Goal: Information Seeking & Learning: Get advice/opinions

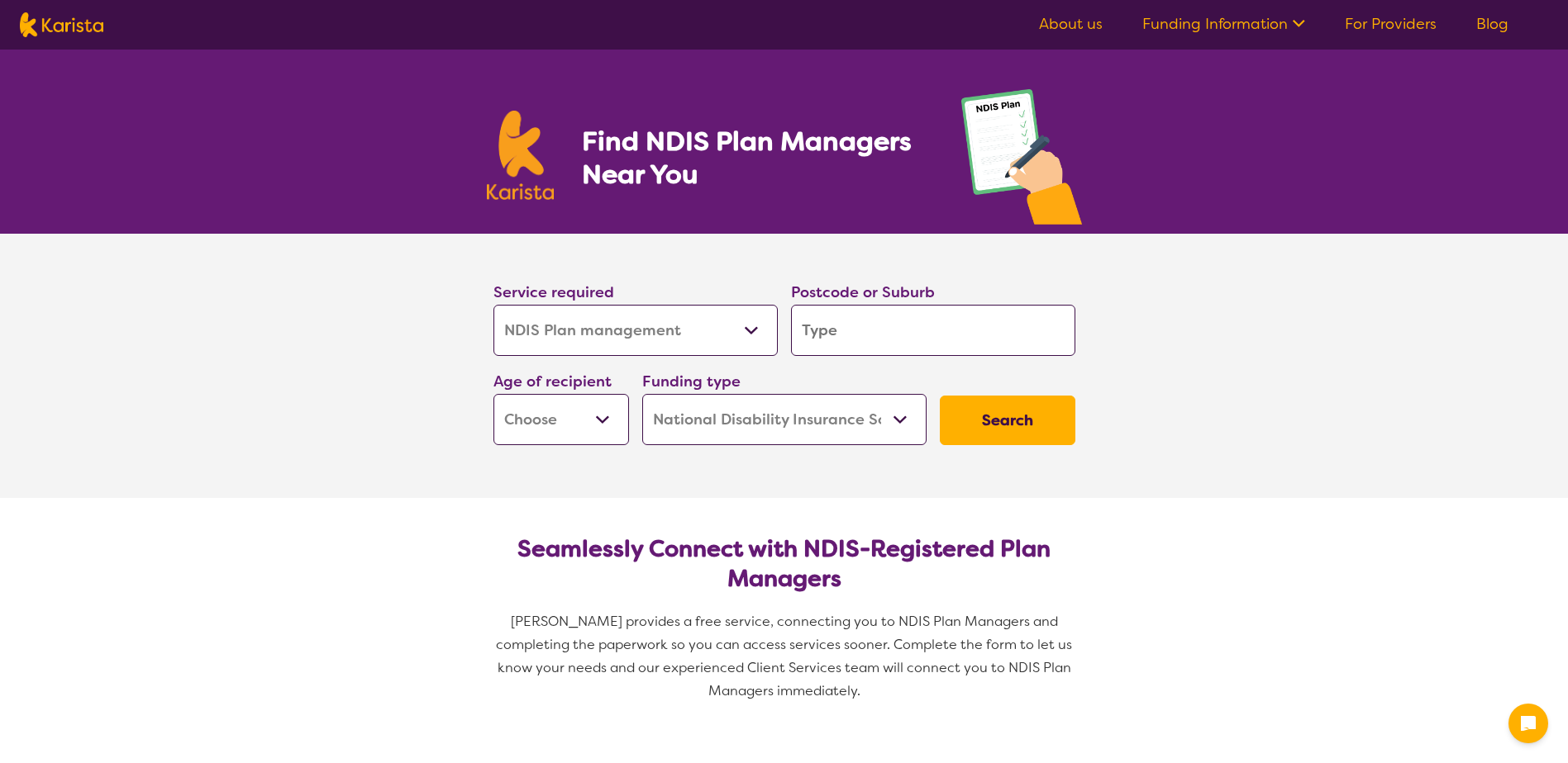
select select "NDIS Plan management"
select select "NDIS"
select select "NDIS Plan management"
select select "NDIS"
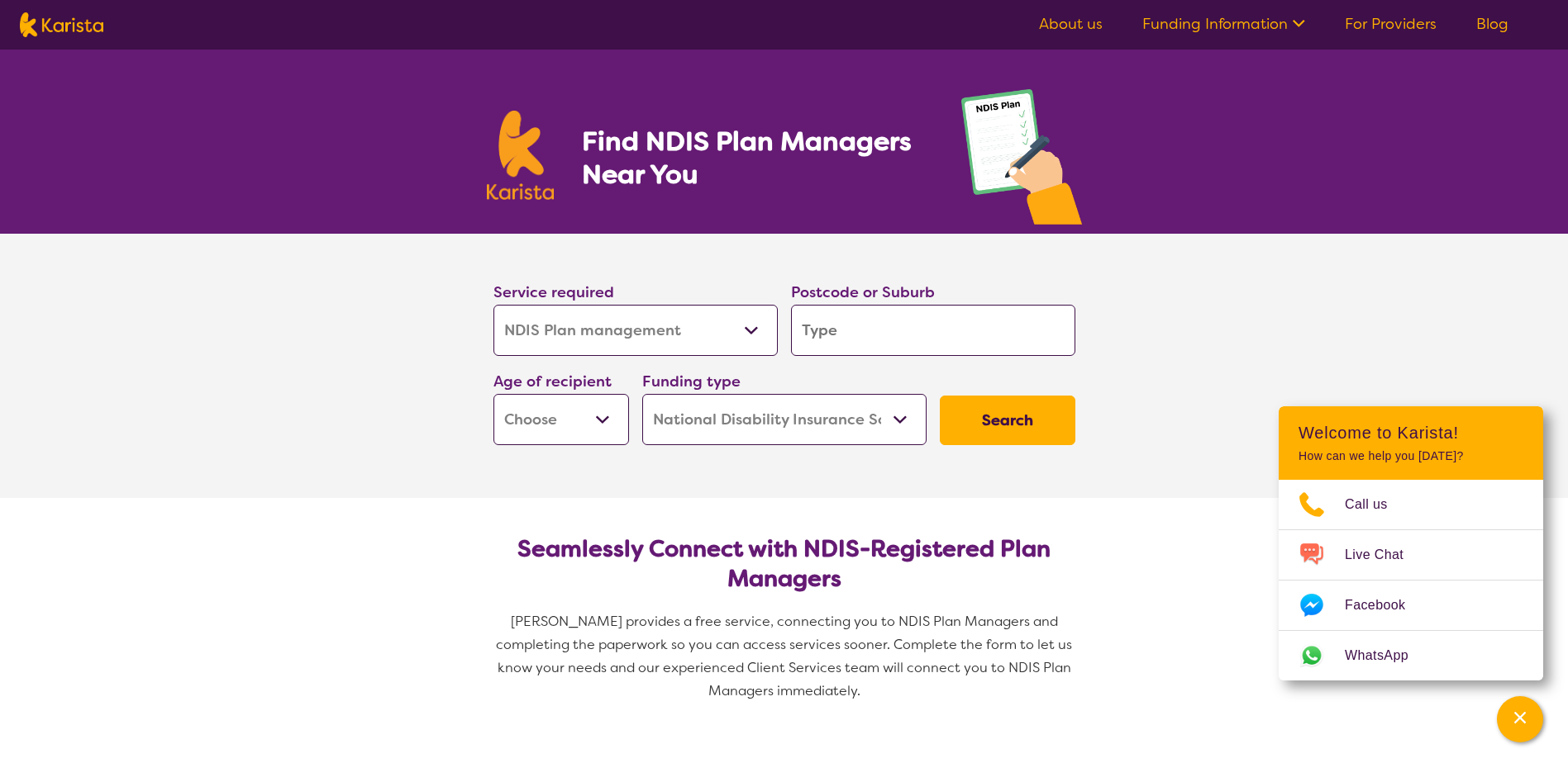
click at [874, 325] on input "search" at bounding box center [933, 330] width 284 height 51
type input "6+0"
type input "6+06"
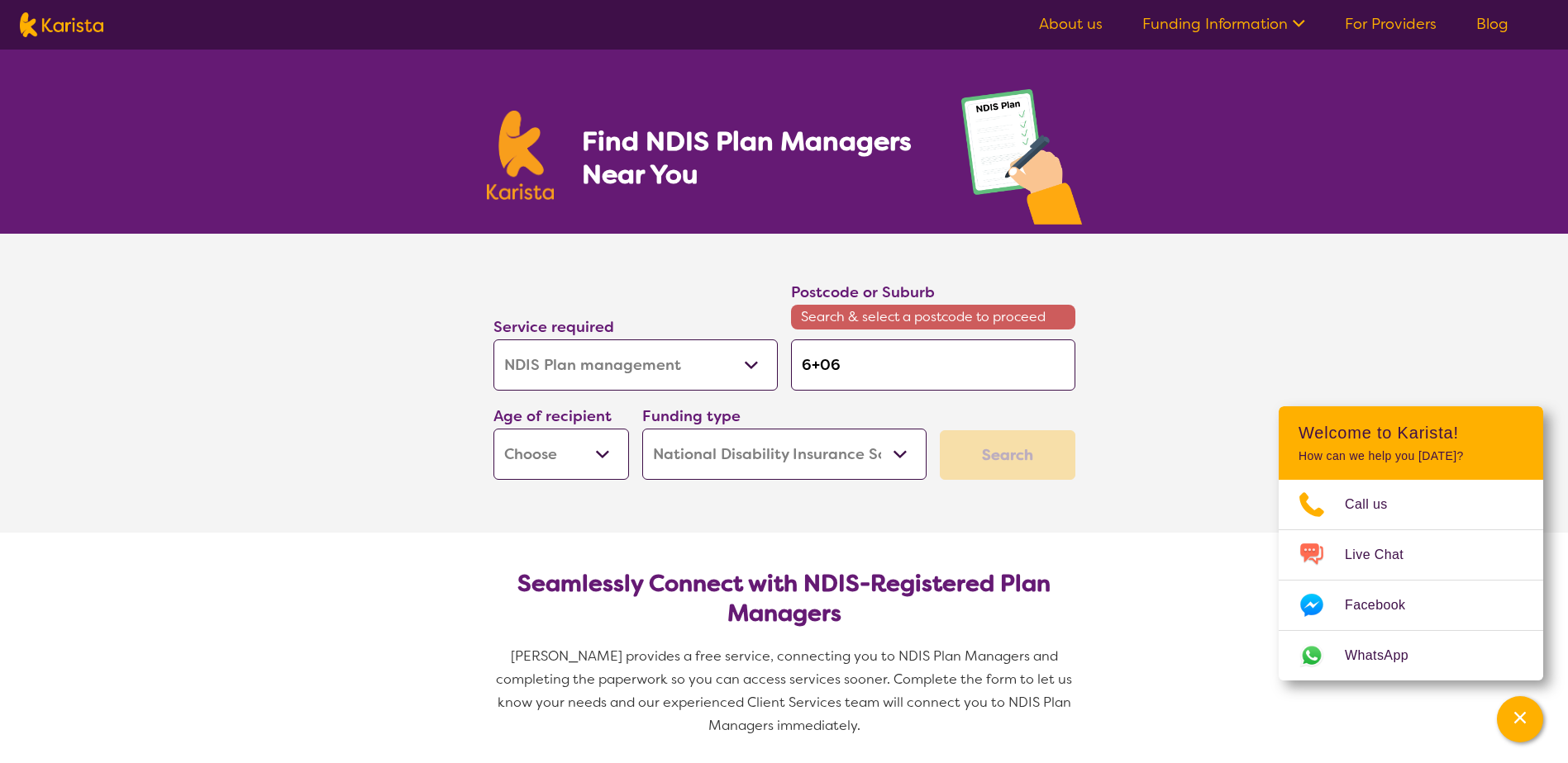
type input "6+0"
type input "6+"
type input "6"
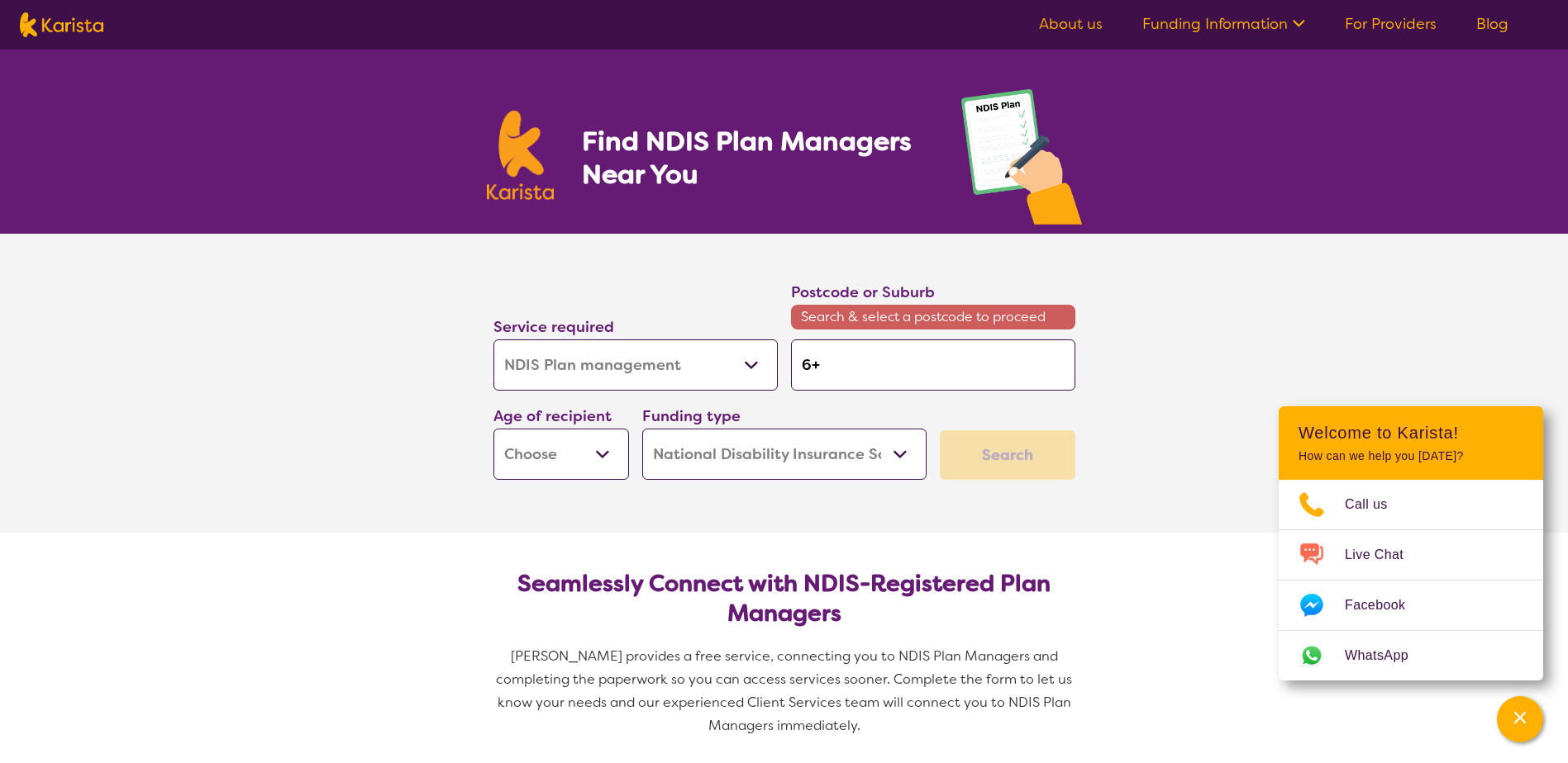
type input "6"
type input "60"
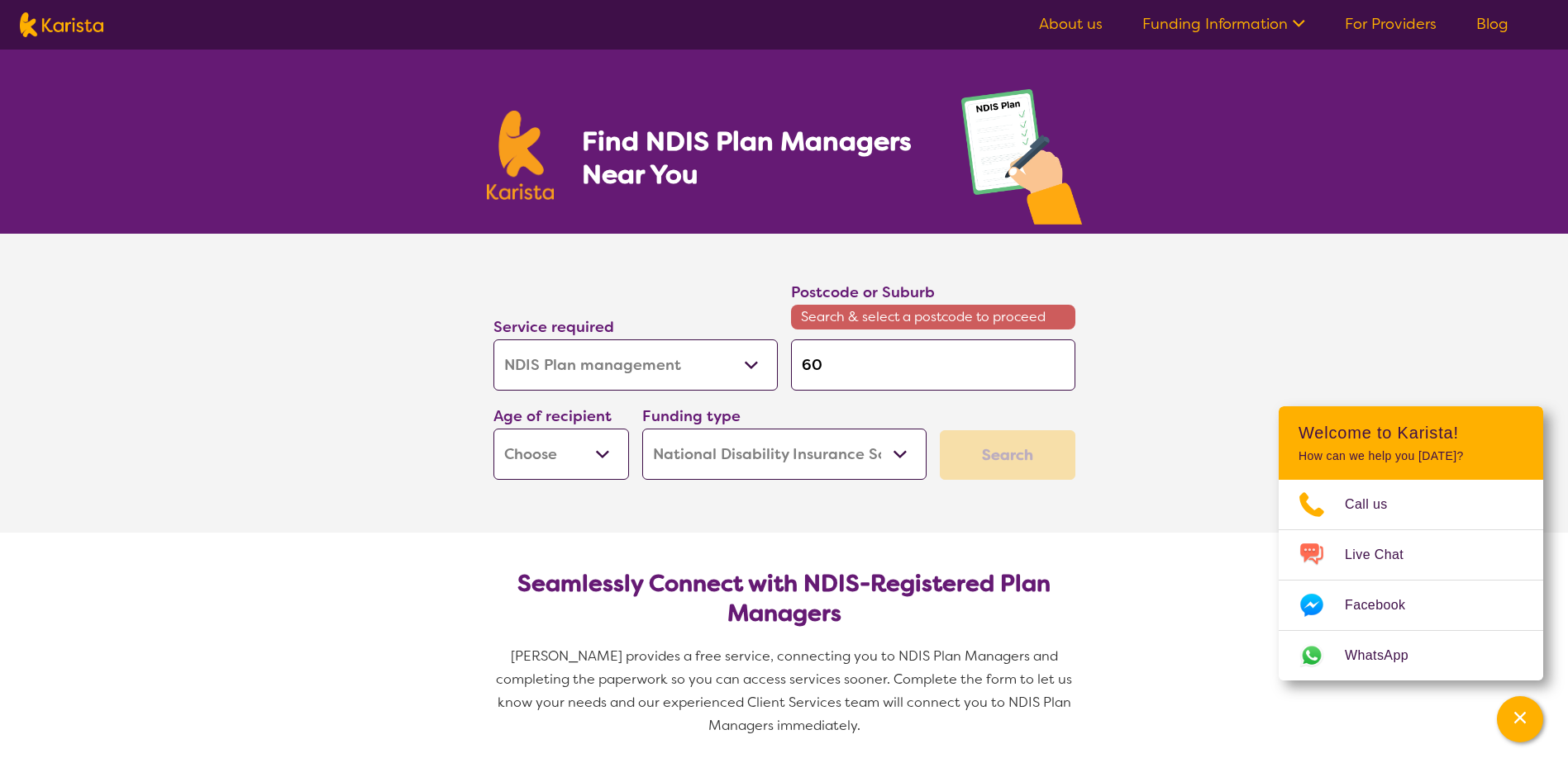
type input "606"
type input "6063"
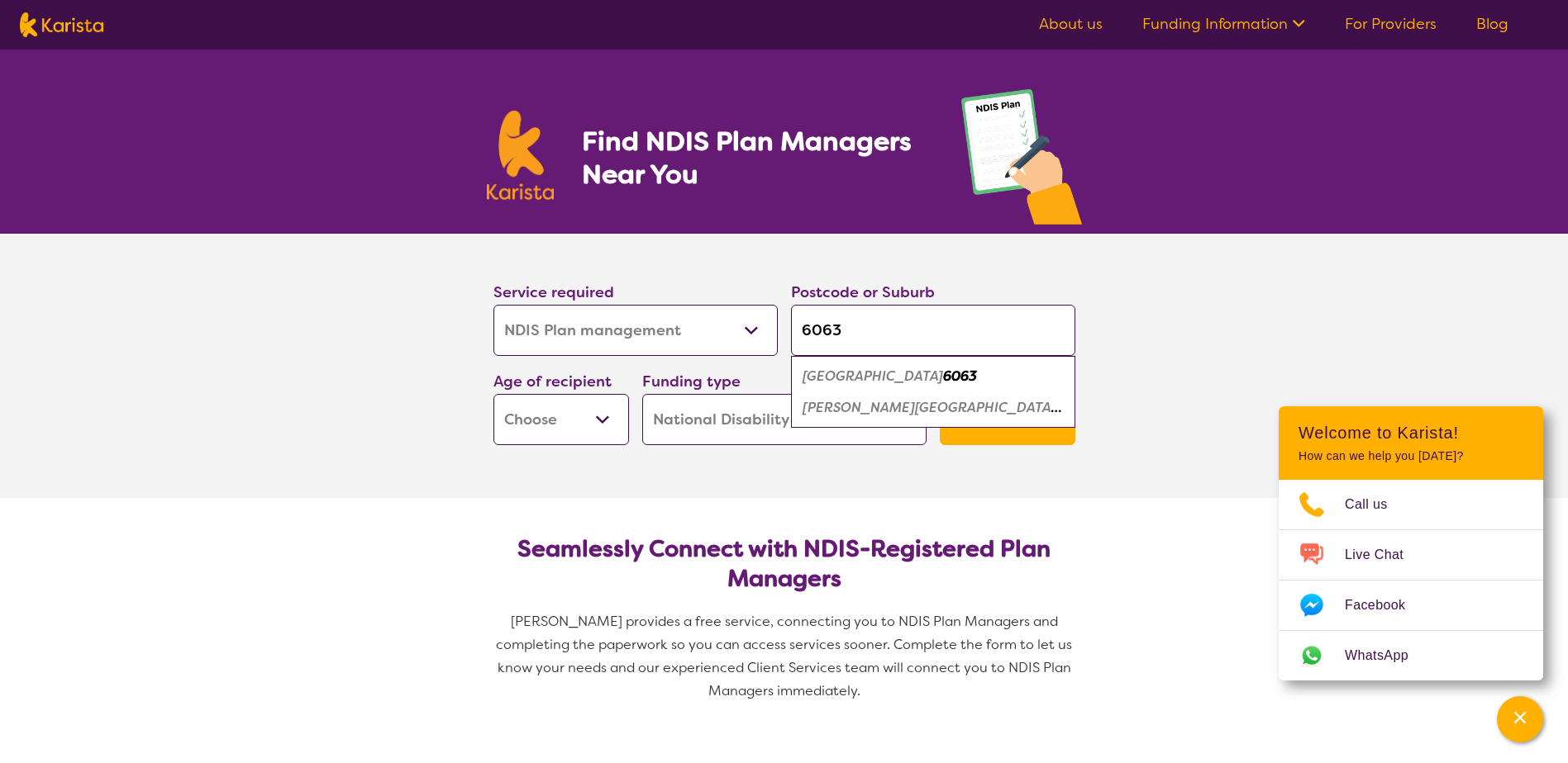
type input "6063"
click at [856, 372] on em "Beechboro" at bounding box center [873, 376] width 140 height 17
click at [595, 409] on select "Early Childhood - 0 to 9 Child - 10 to 11 Adolescent - 12 to 17 Adult - 18 to 6…" at bounding box center [562, 420] width 136 height 51
select select "EC"
click at [494, 394] on select "Early Childhood - 0 to 9 Child - 10 to 11 Adolescent - 12 to 17 Adult - 18 to 6…" at bounding box center [562, 420] width 136 height 51
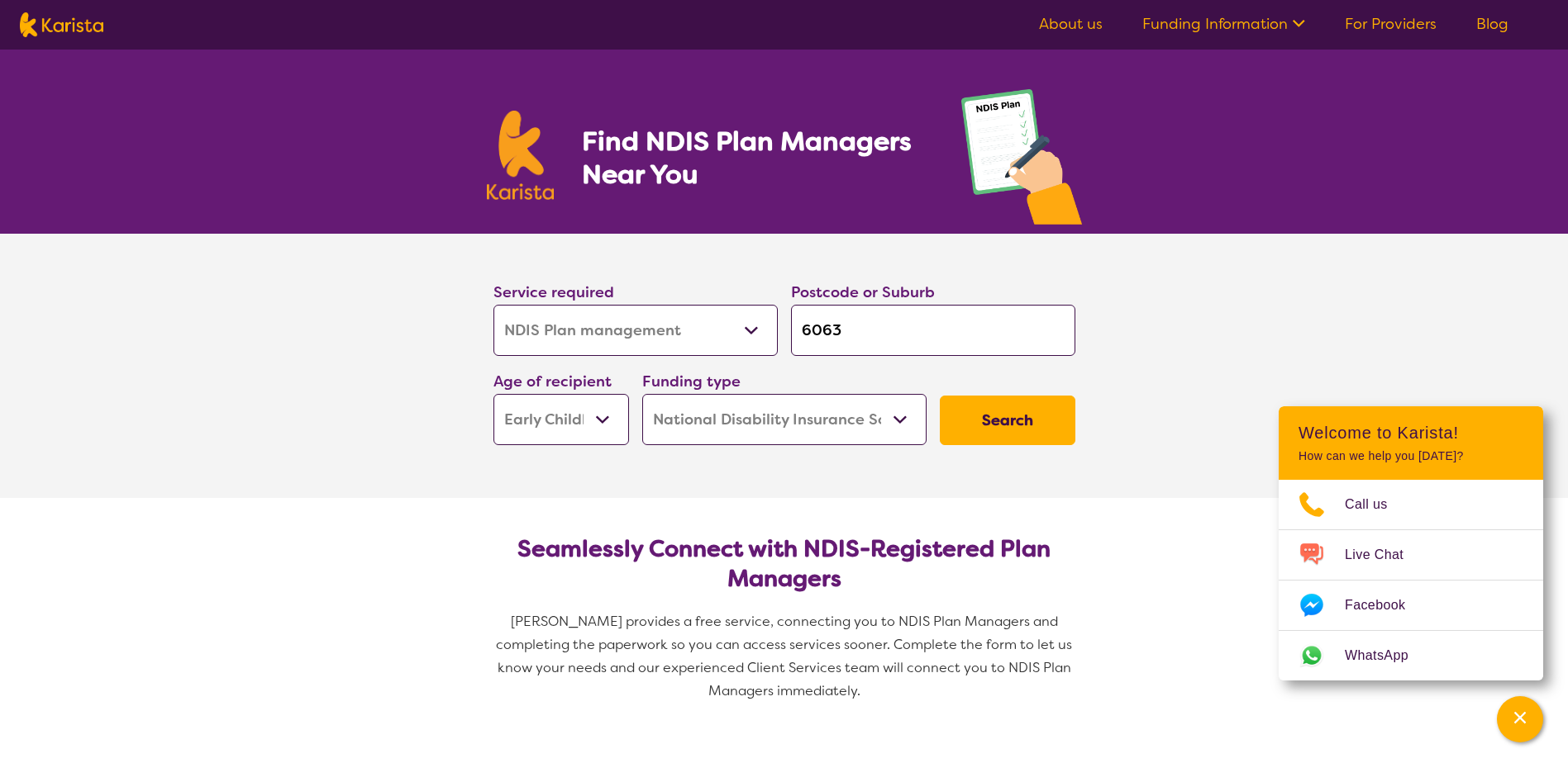
select select "EC"
click at [764, 413] on select "Home Care Package (HCP) National Disability Insurance Scheme (NDIS) I don't know" at bounding box center [784, 420] width 284 height 51
click at [642, 394] on select "Home Care Package (HCP) National Disability Insurance Scheme (NDIS) I don't know" at bounding box center [784, 420] width 284 height 51
click at [1015, 415] on button "Search" at bounding box center [1007, 420] width 136 height 50
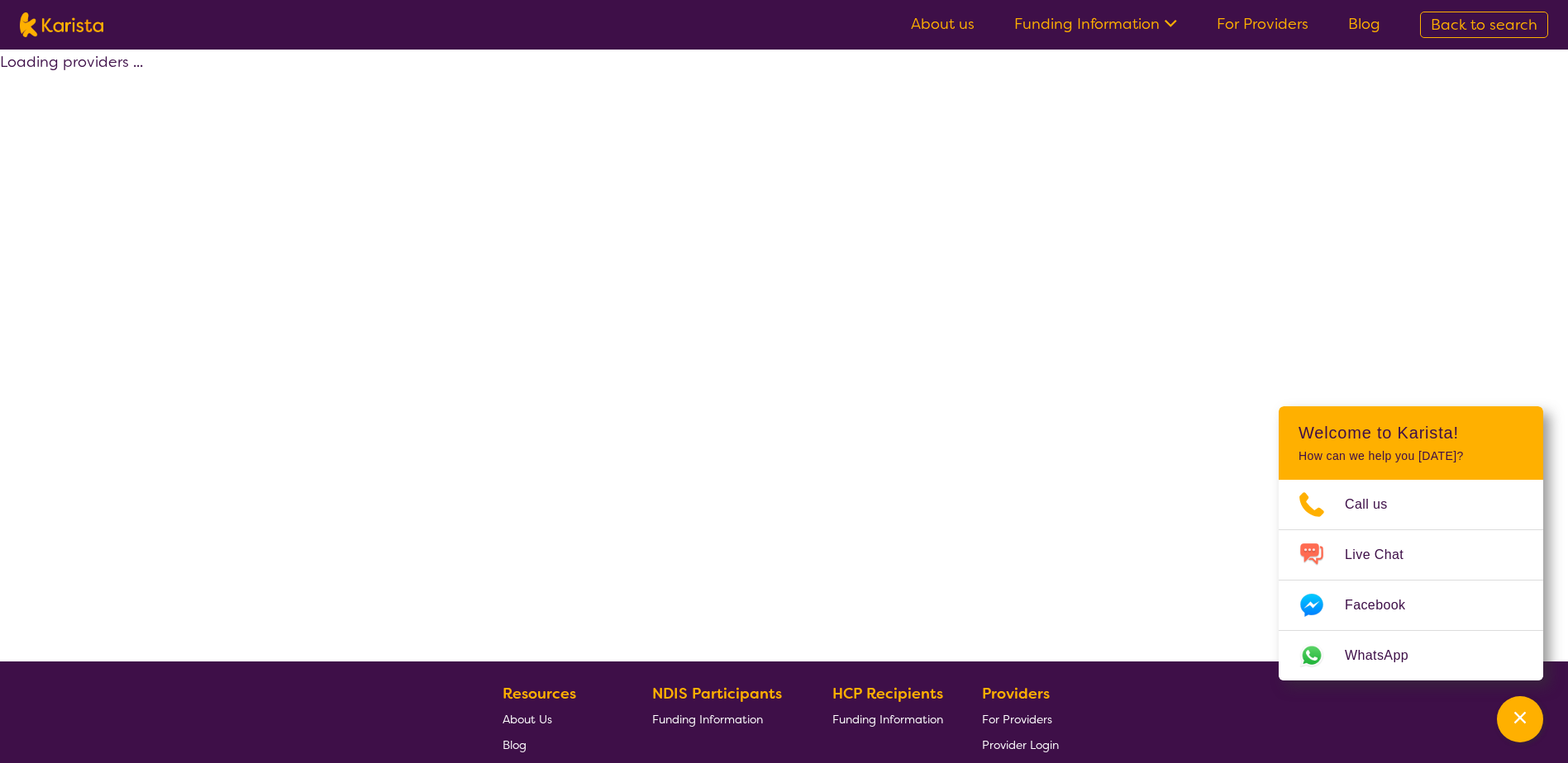
select select "by_score"
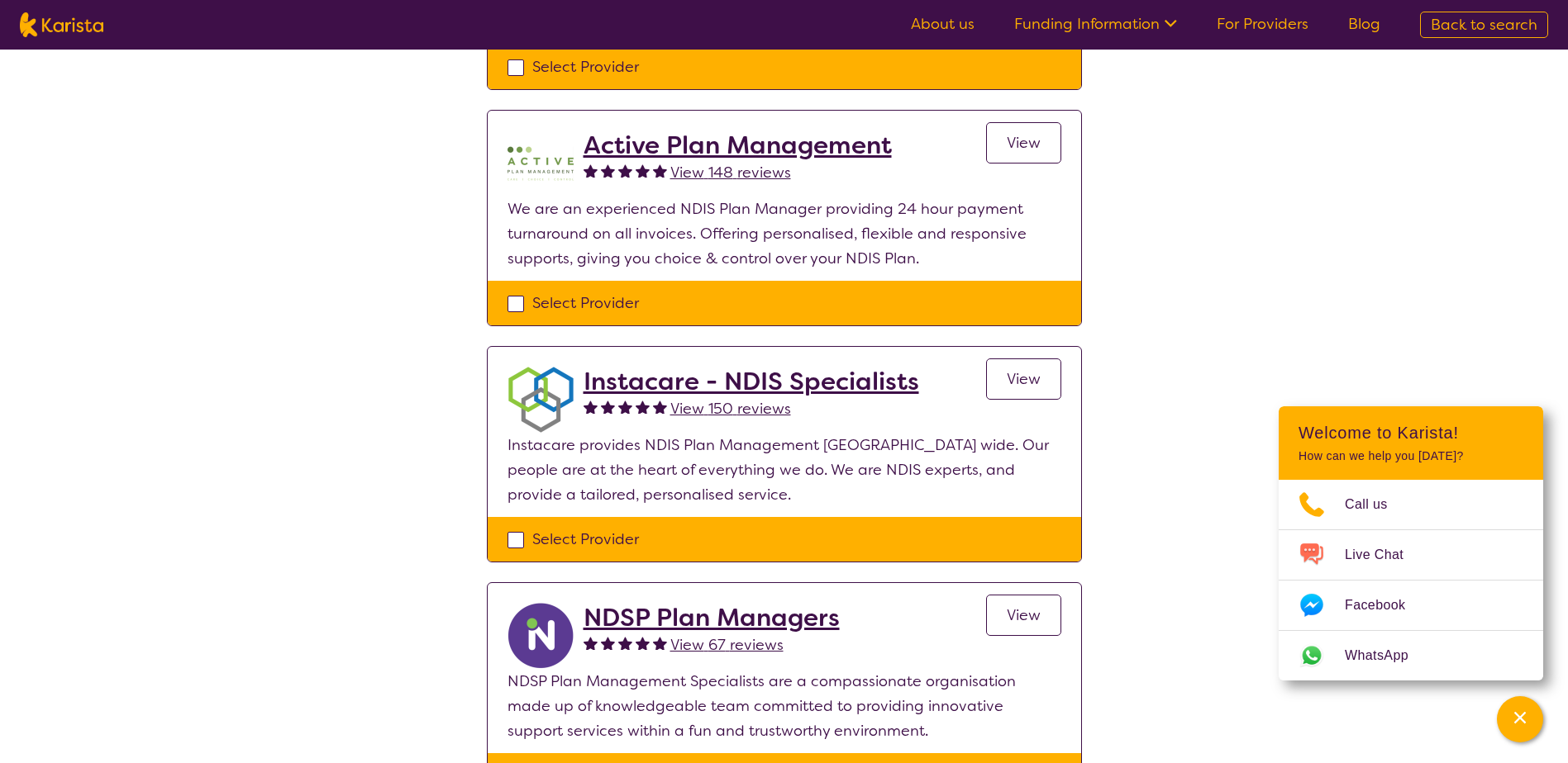
scroll to position [495, 0]
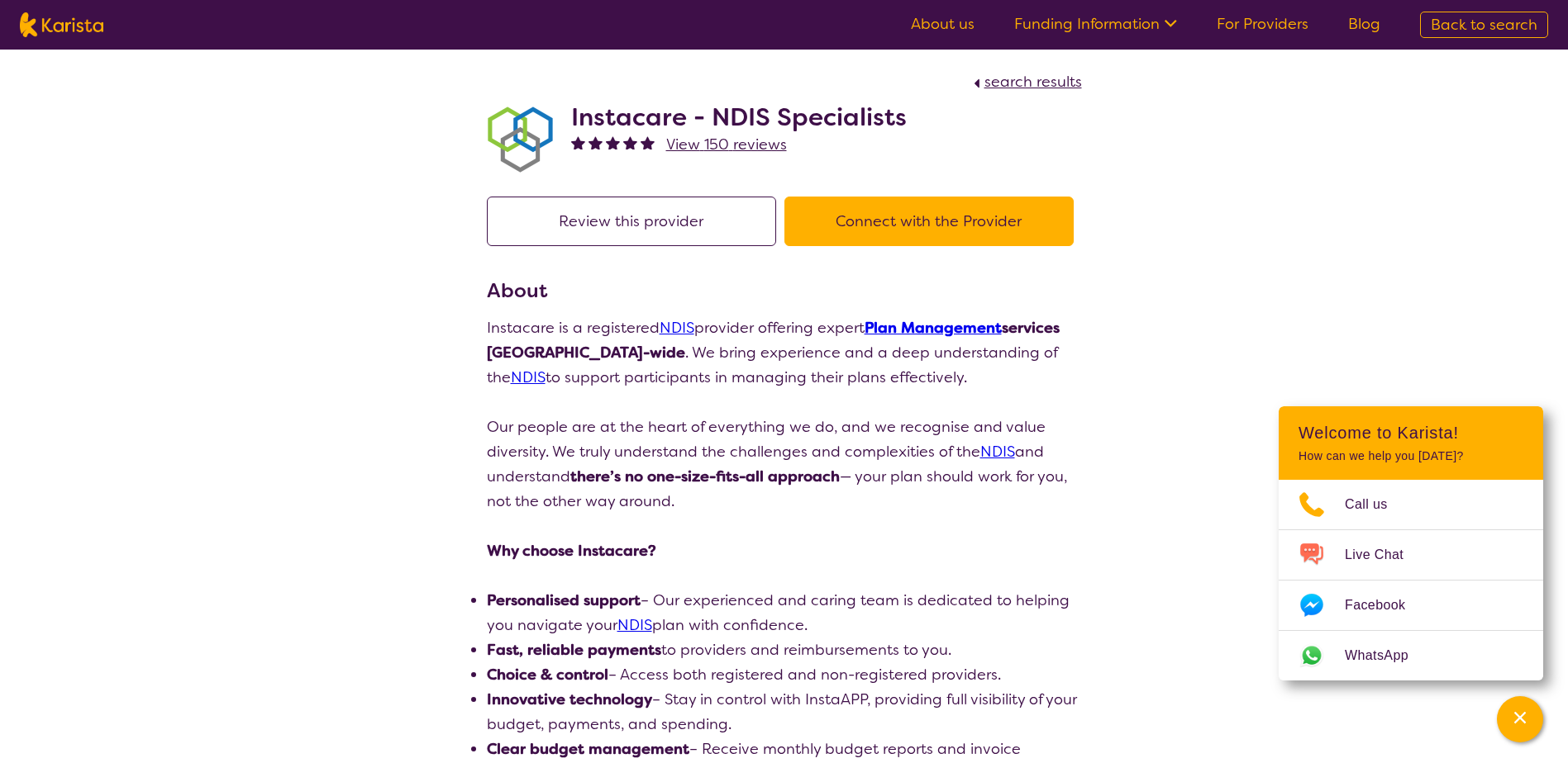
click at [566, 111] on div "Instacare - NDIS Specialists View 150 reviews" at bounding box center [784, 136] width 595 height 83
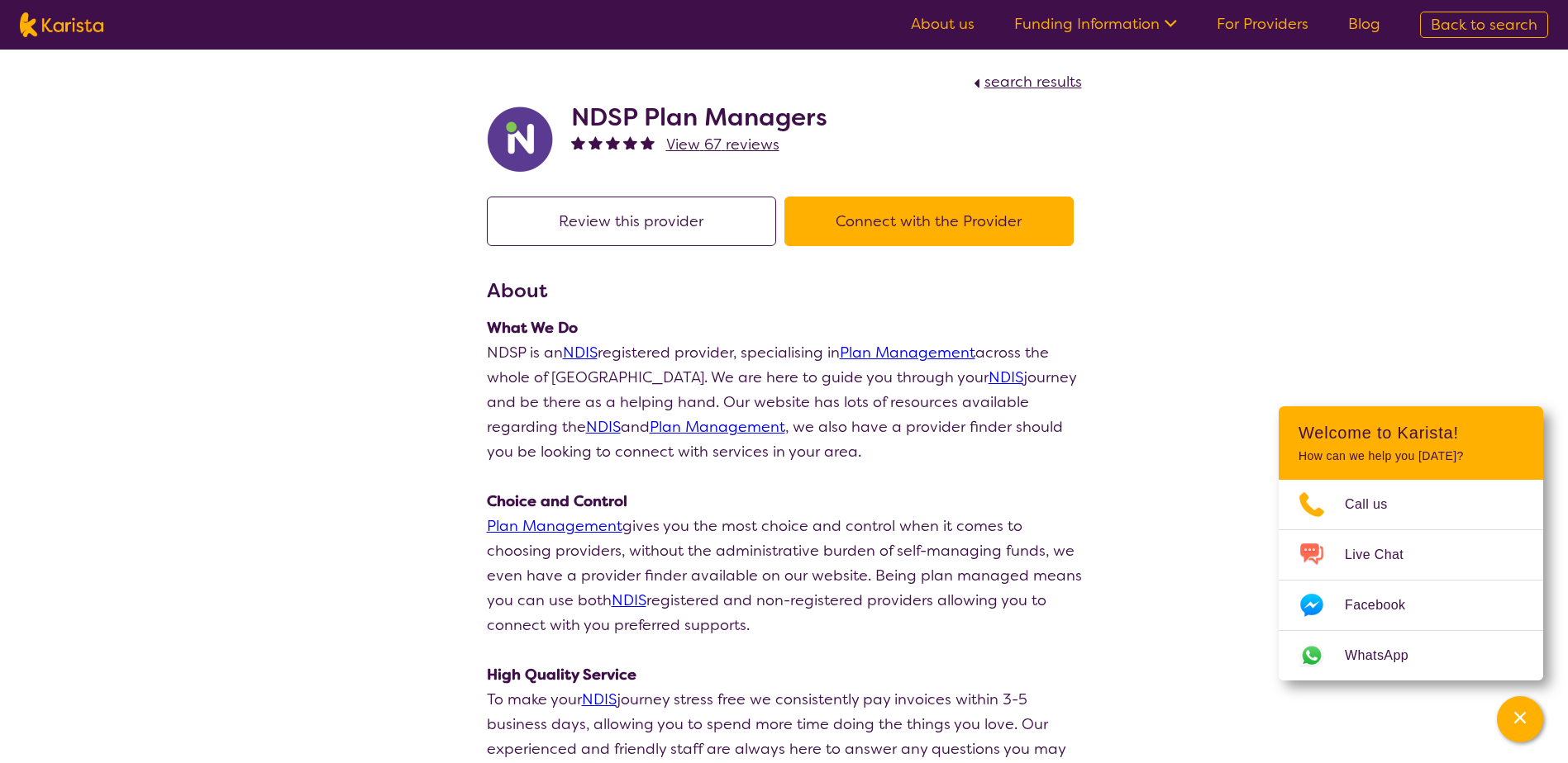
click at [875, 230] on button "Connect with the Provider" at bounding box center [929, 221] width 289 height 50
